Goal: Task Accomplishment & Management: Manage account settings

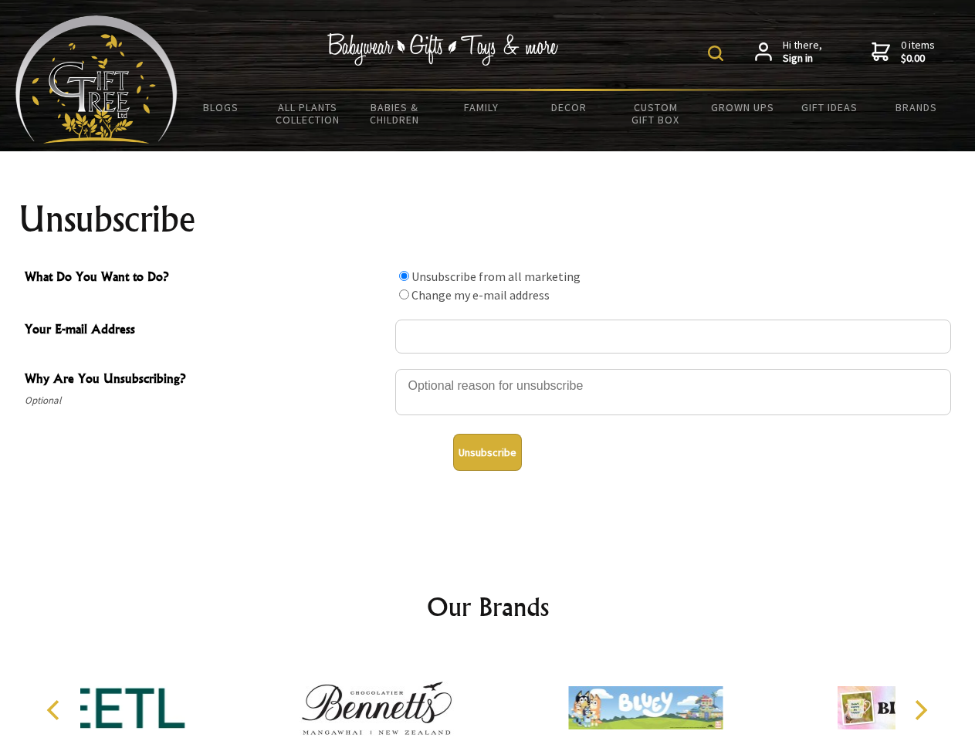
click at [718, 53] on img at bounding box center [715, 53] width 15 height 15
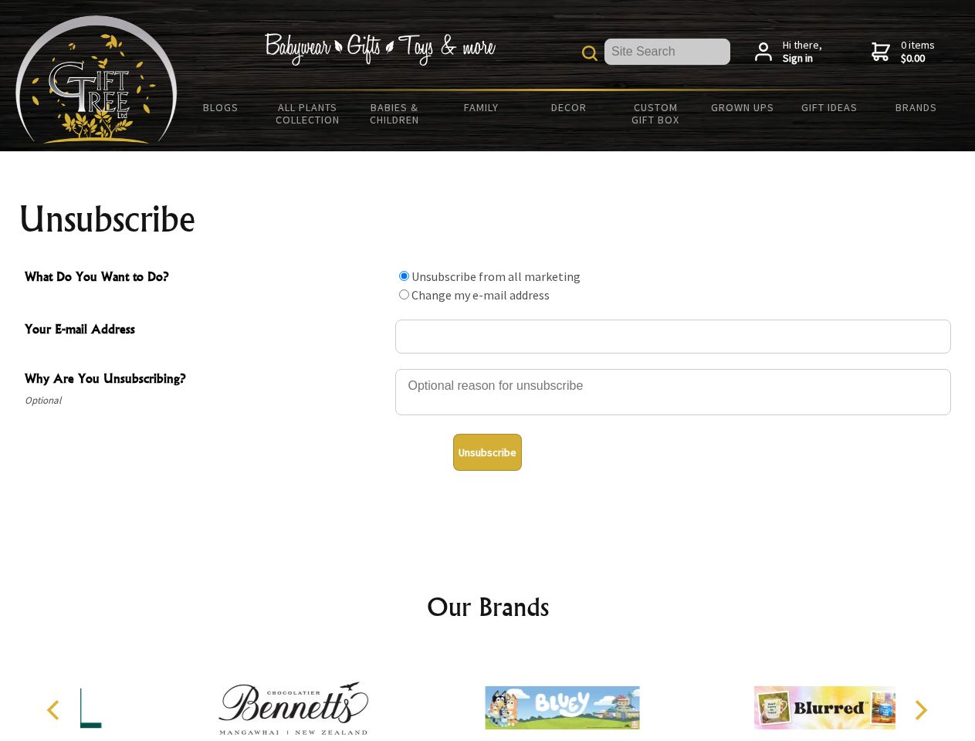
click at [488, 368] on div at bounding box center [673, 395] width 556 height 54
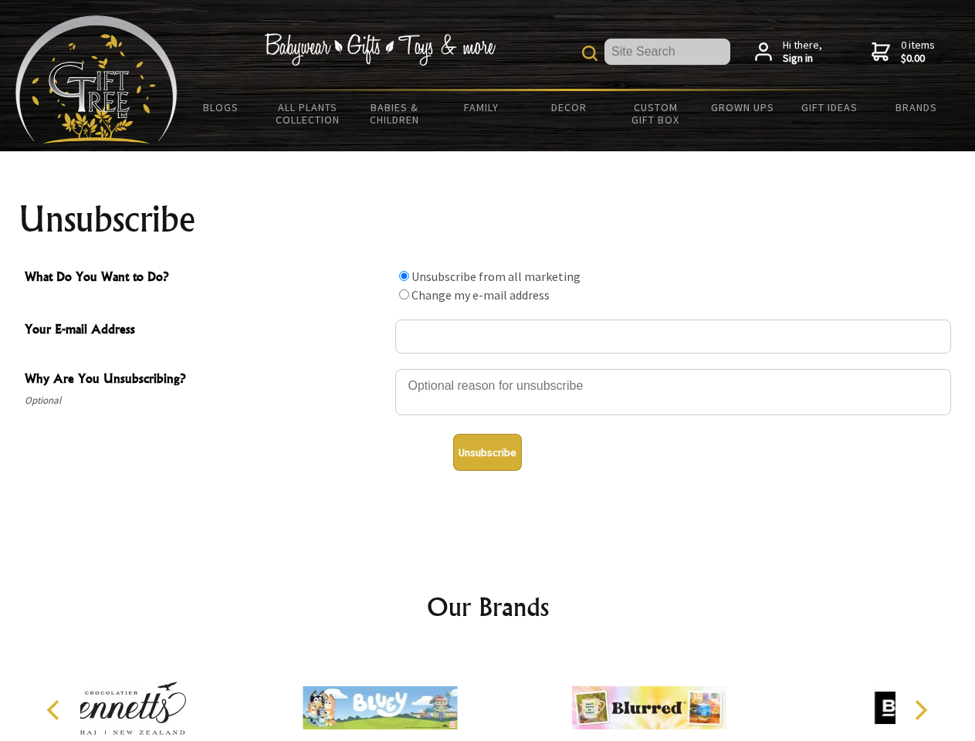
click at [404, 276] on input "What Do You Want to Do?" at bounding box center [404, 276] width 10 height 10
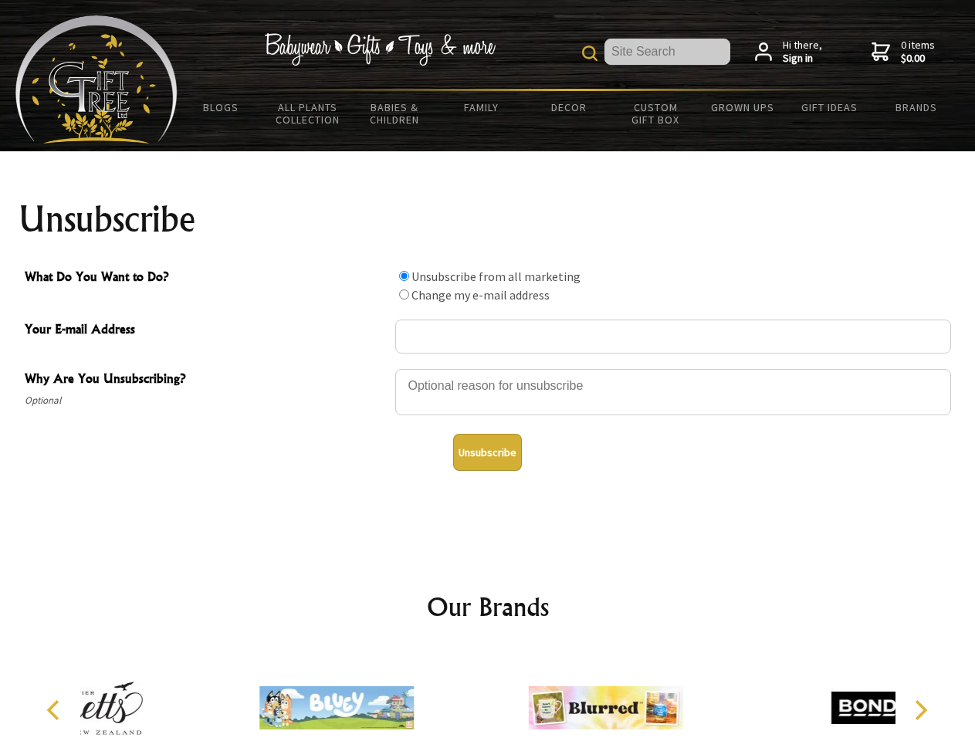
click at [404, 294] on input "What Do You Want to Do?" at bounding box center [404, 295] width 10 height 10
radio input "true"
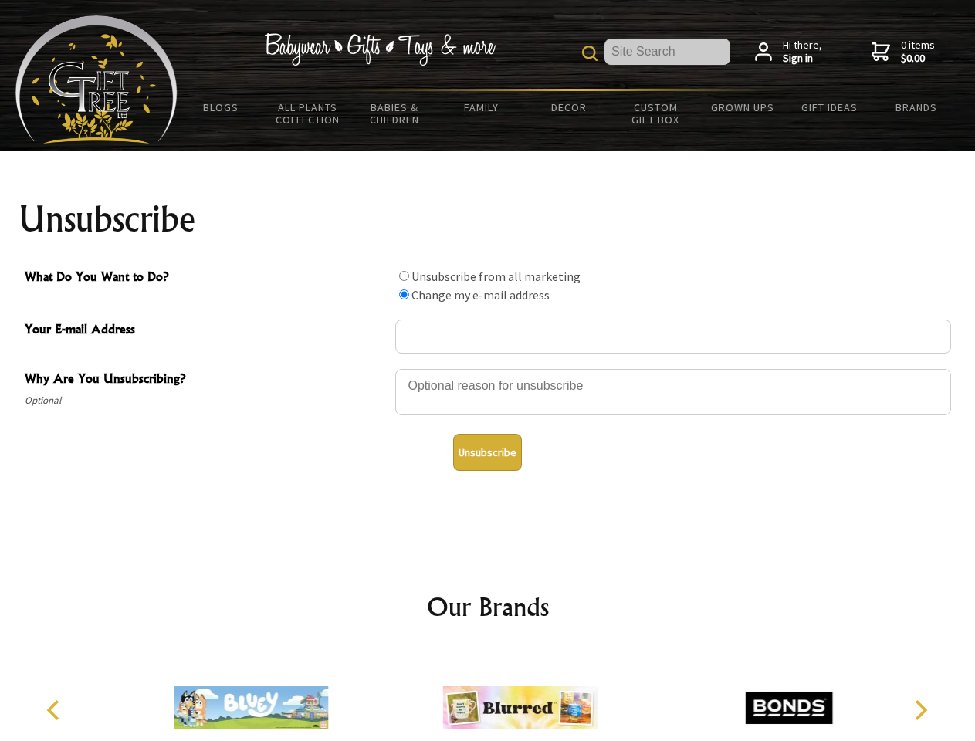
click at [487, 453] on button "Unsubscribe" at bounding box center [487, 452] width 69 height 37
click at [488, 696] on img at bounding box center [520, 708] width 154 height 116
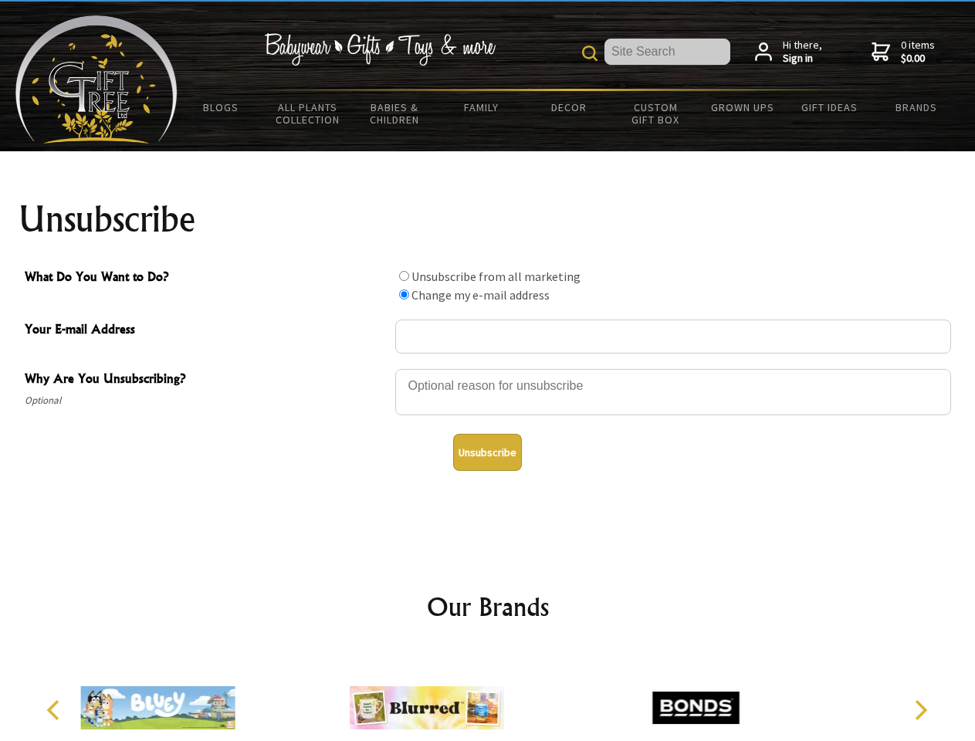
click at [56, 710] on icon "Previous" at bounding box center [55, 710] width 20 height 20
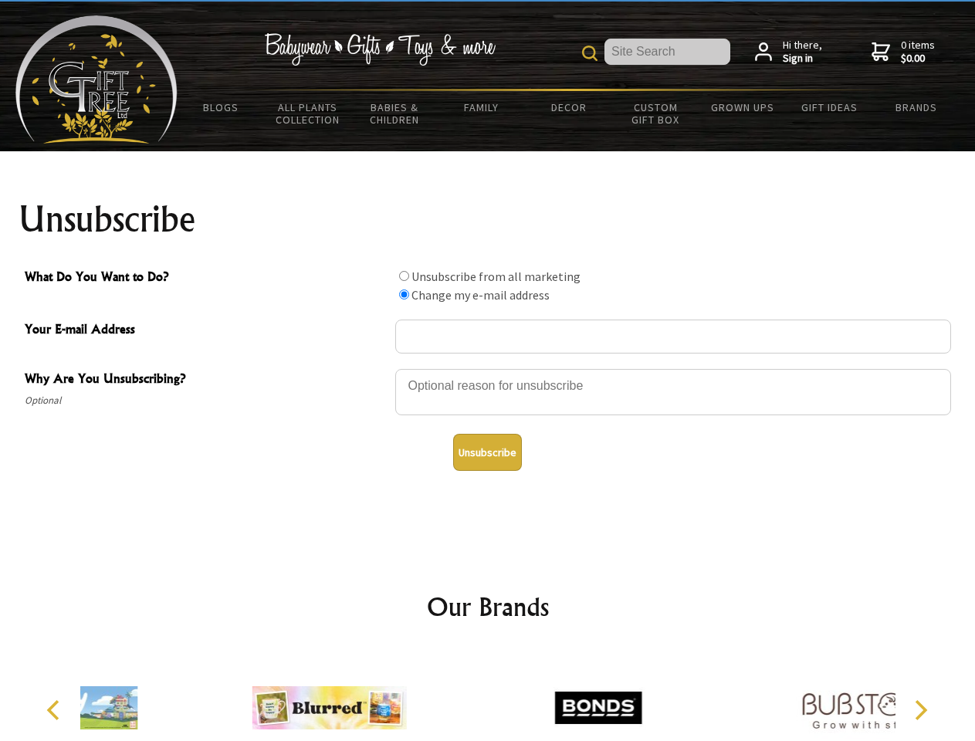
click at [920, 710] on icon "Next" at bounding box center [920, 710] width 20 height 20
